Goal: Check status

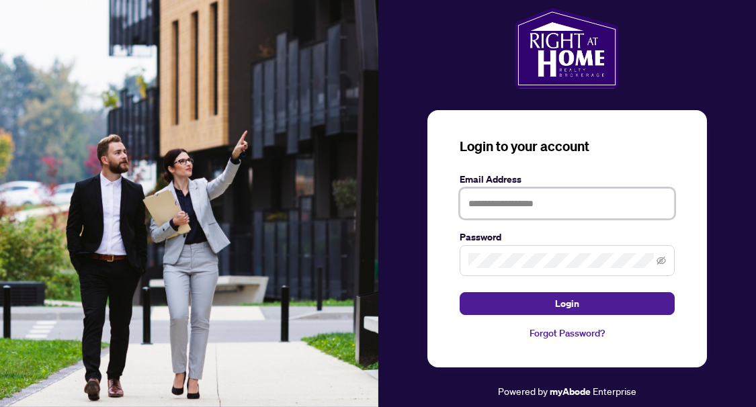
click at [599, 208] on input "text" at bounding box center [567, 203] width 215 height 31
type input "**********"
click at [460, 292] on button "Login" at bounding box center [567, 303] width 215 height 23
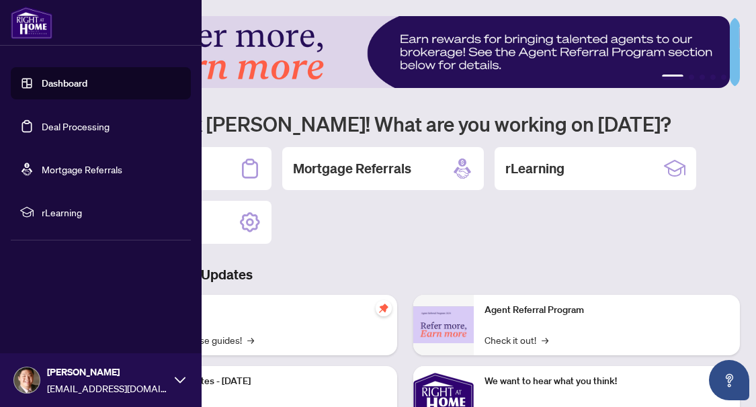
click at [81, 122] on link "Deal Processing" at bounding box center [76, 126] width 68 height 12
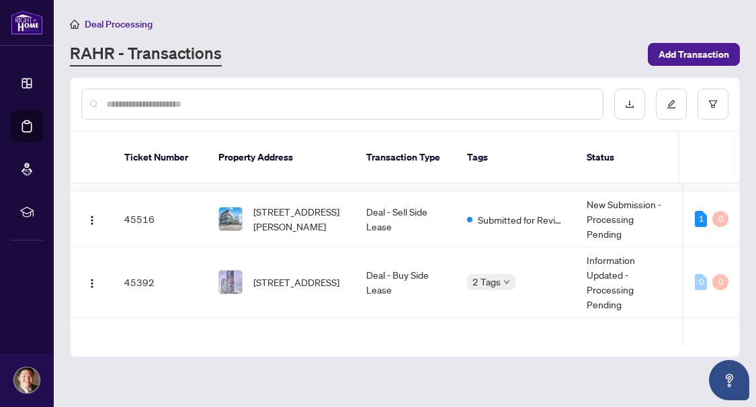
scroll to position [67, 0]
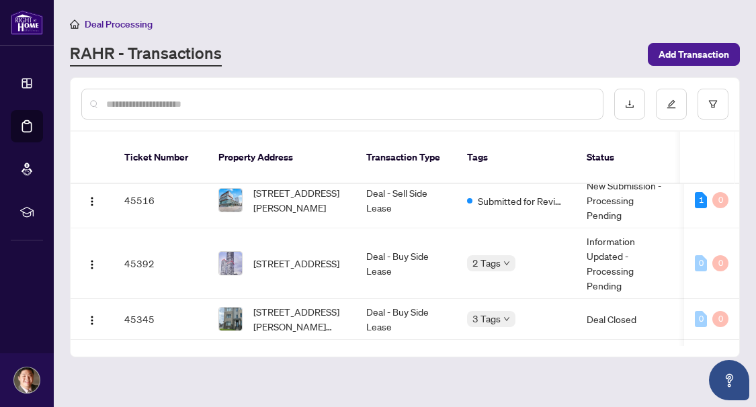
drag, startPoint x: 370, startPoint y: 43, endPoint x: 314, endPoint y: 38, distance: 56.6
click at [370, 43] on div "RAHR - Transactions" at bounding box center [355, 54] width 570 height 24
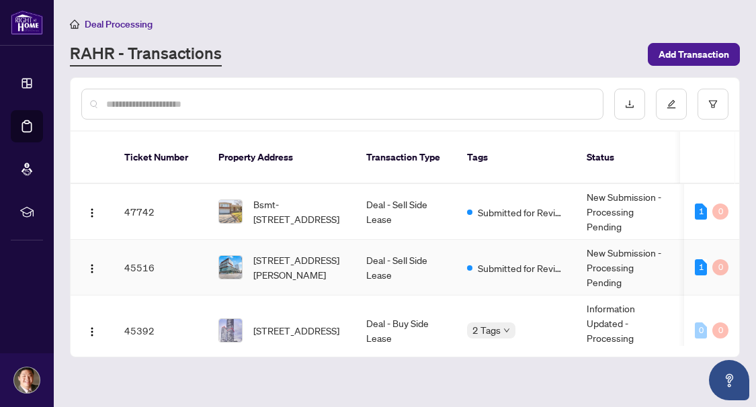
click at [526, 261] on span "Submitted for Review" at bounding box center [521, 268] width 87 height 15
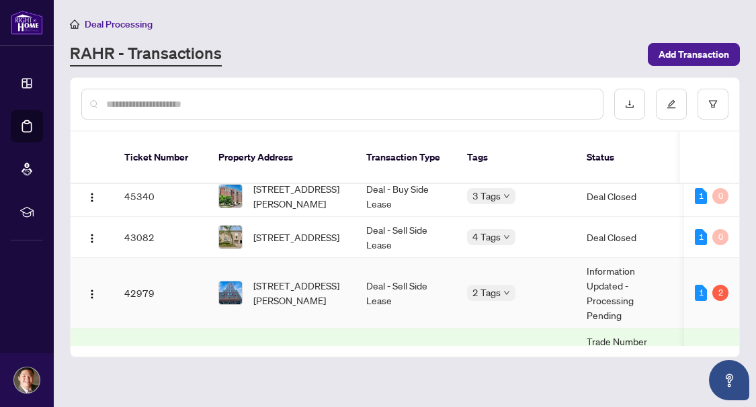
scroll to position [202, 0]
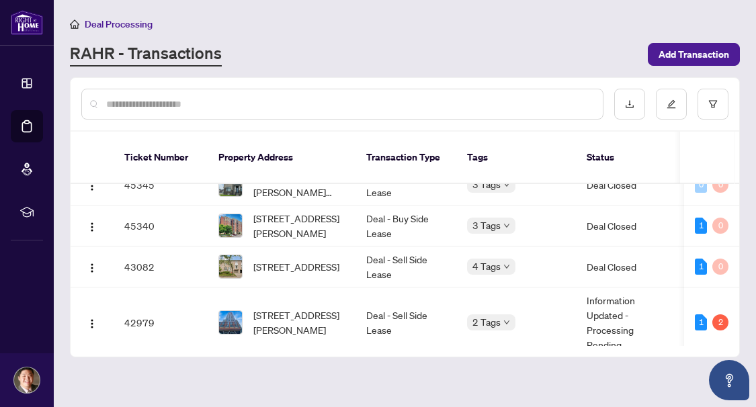
click at [413, 69] on main "Deal Processing RAHR - Transactions Add Transaction Ticket Number Property Addr…" at bounding box center [405, 203] width 702 height 407
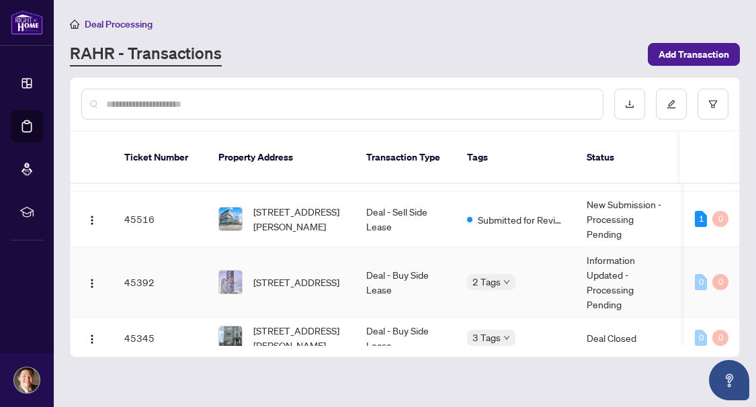
scroll to position [0, 0]
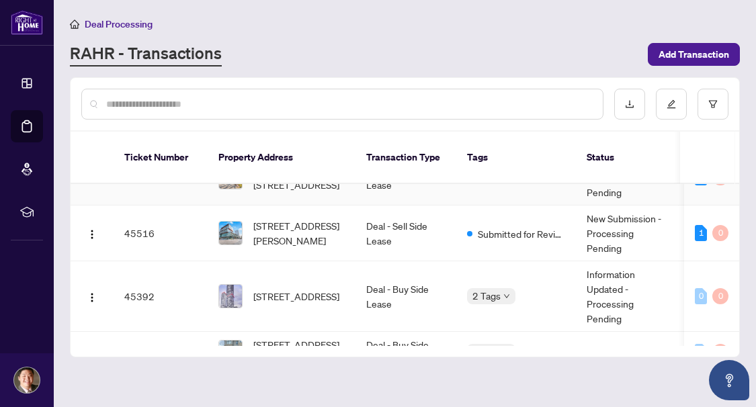
scroll to position [67, 0]
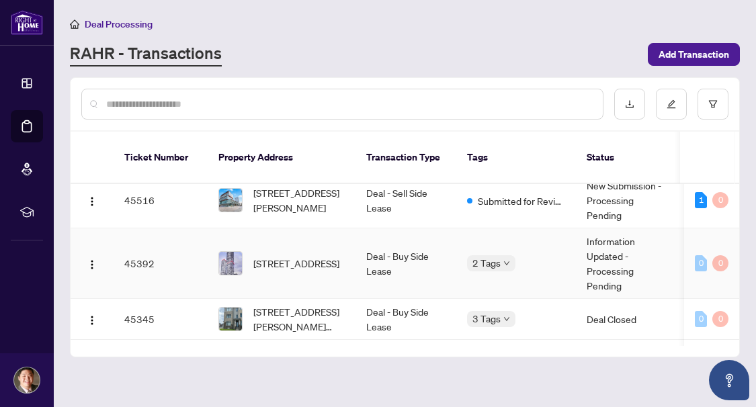
click at [488, 243] on body "Dashboard Deal Processing Mortgage Referrals rLearning Myung Bae myungjikbae@gm…" at bounding box center [378, 203] width 756 height 407
click at [461, 230] on td "2 Tags" at bounding box center [516, 263] width 120 height 71
